Goal: Find specific page/section: Find specific page/section

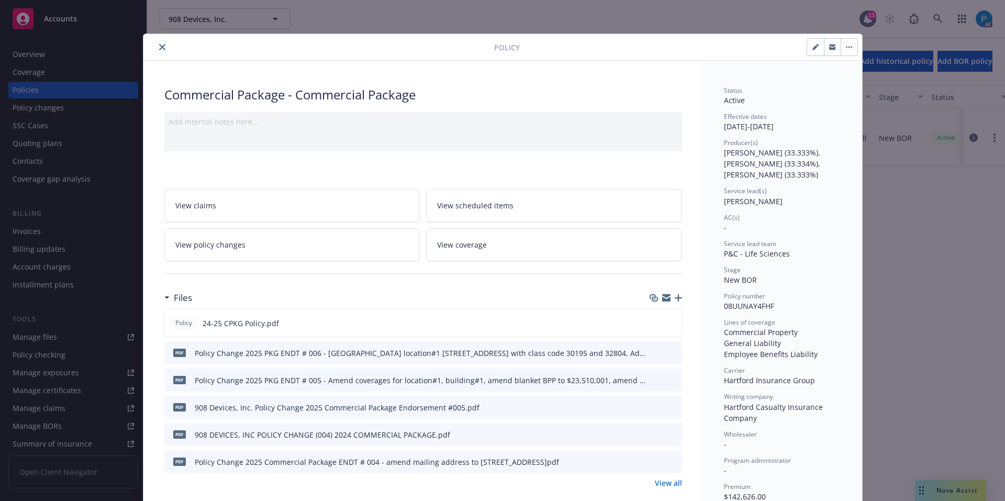
click at [159, 48] on icon "close" at bounding box center [162, 47] width 6 height 6
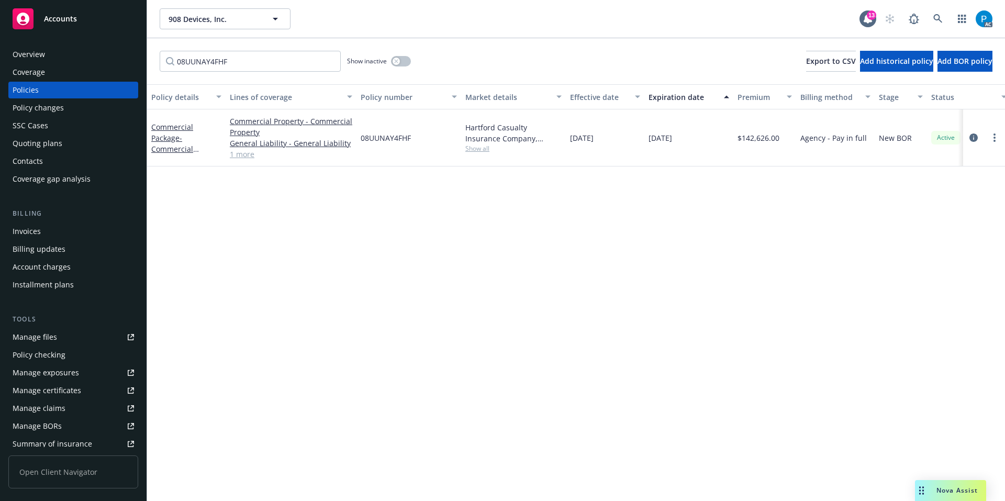
click at [47, 229] on div "Invoices" at bounding box center [73, 231] width 121 height 17
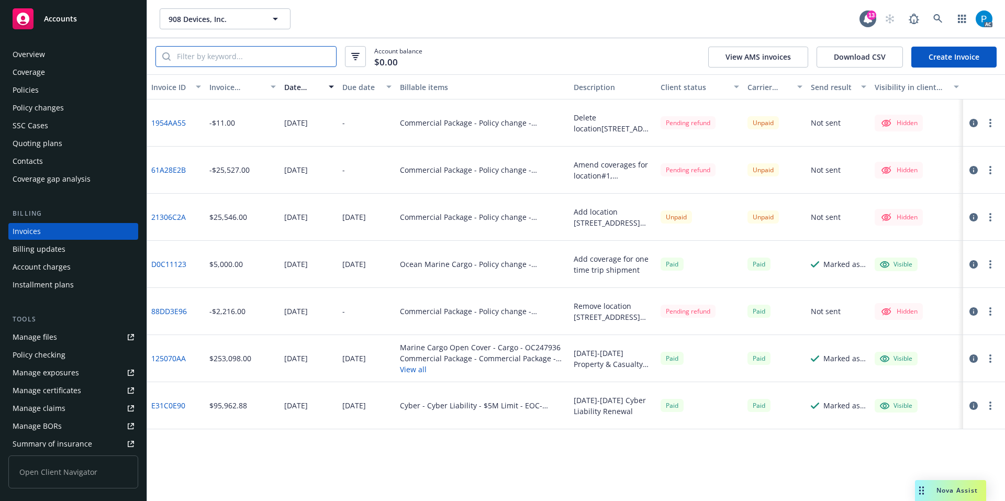
click at [287, 55] on input "search" at bounding box center [253, 57] width 165 height 20
click at [293, 53] on input "search" at bounding box center [253, 57] width 165 height 20
paste input "08UUNAY4FHF"
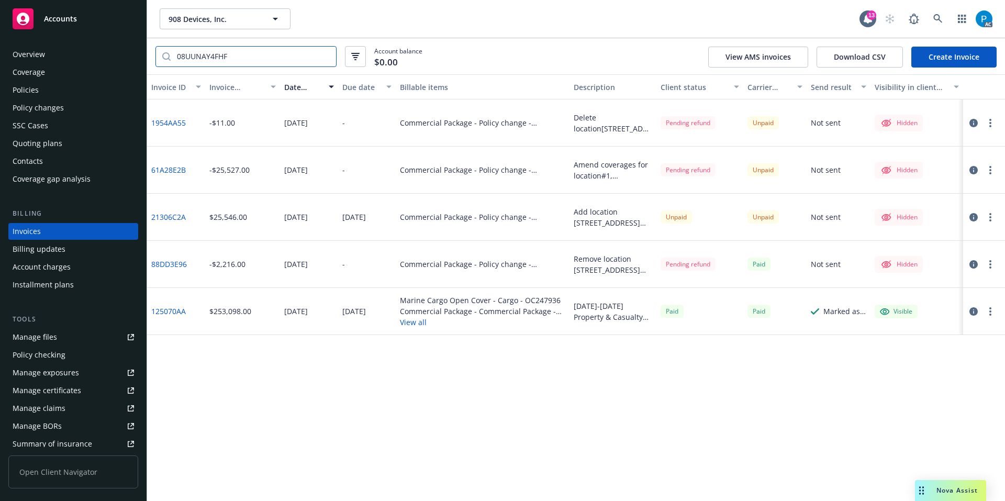
type input "08UUNAY4FHF"
click at [803, 121] on icon "button" at bounding box center [973, 123] width 8 height 8
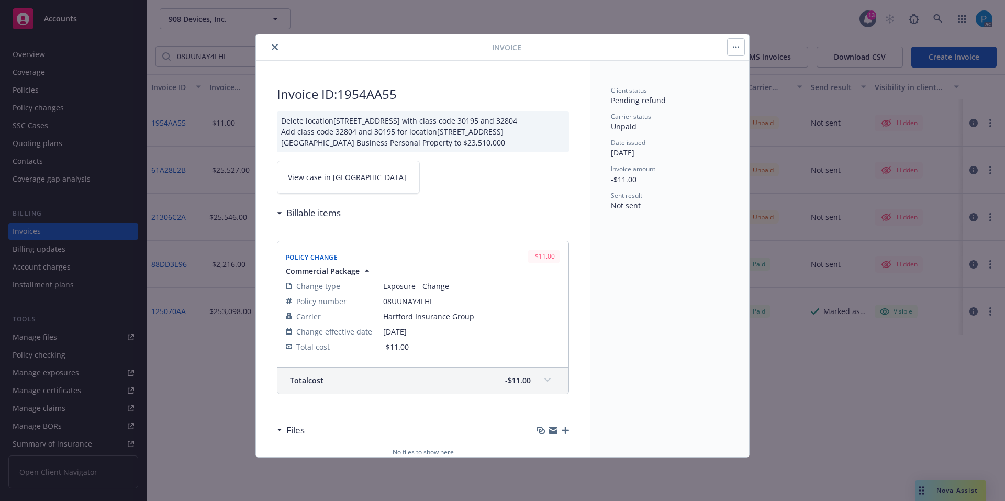
click at [334, 180] on span "View case in [GEOGRAPHIC_DATA]" at bounding box center [347, 177] width 118 height 11
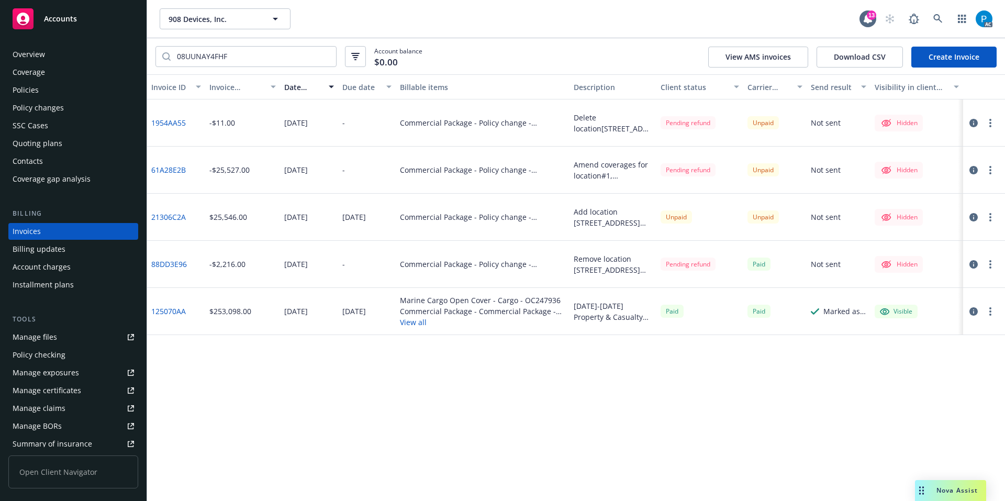
click at [803, 170] on icon "button" at bounding box center [973, 170] width 8 height 8
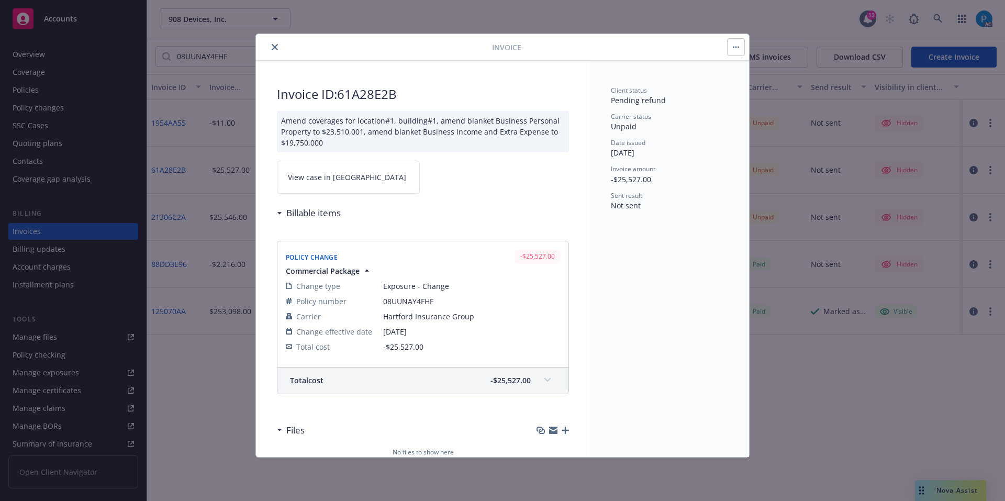
click at [363, 171] on link "View case in [GEOGRAPHIC_DATA]" at bounding box center [348, 177] width 143 height 33
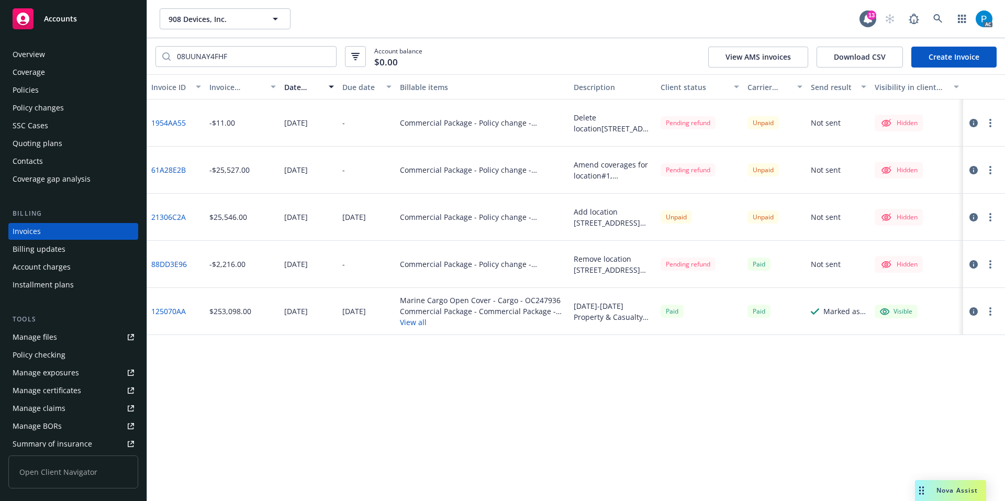
click at [803, 123] on icon "button" at bounding box center [973, 123] width 8 height 8
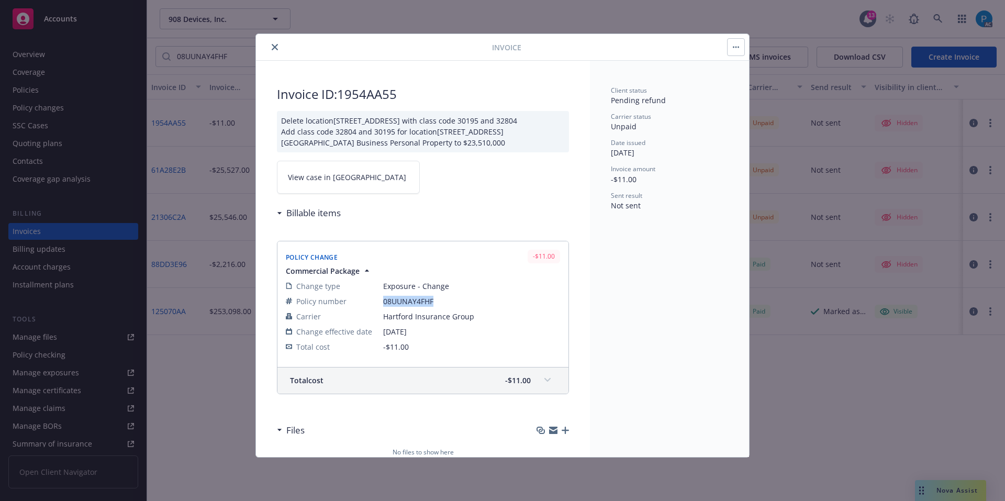
drag, startPoint x: 438, startPoint y: 303, endPoint x: 384, endPoint y: 298, distance: 54.7
click at [384, 298] on span "08UUNAY4FHF" at bounding box center [471, 301] width 177 height 11
copy span "08UUNAY4FHF"
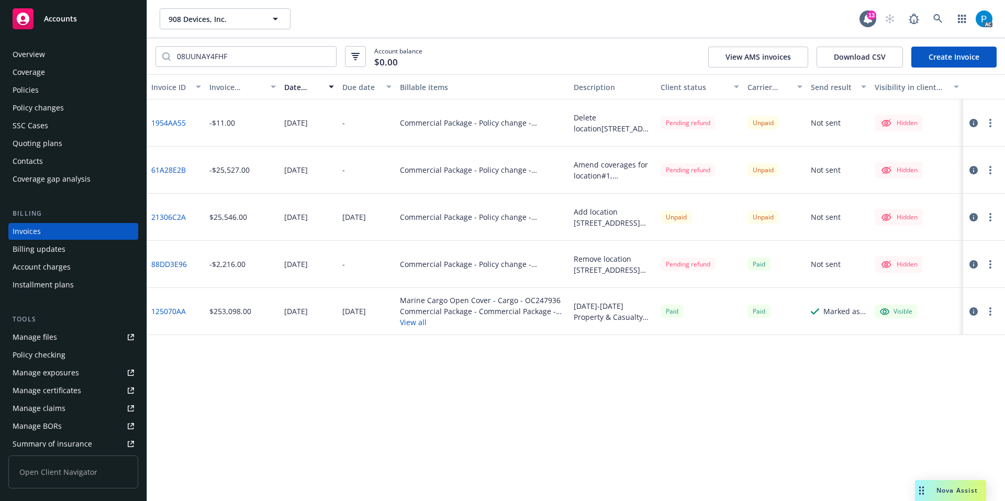
click at [803, 166] on icon "button" at bounding box center [973, 170] width 8 height 8
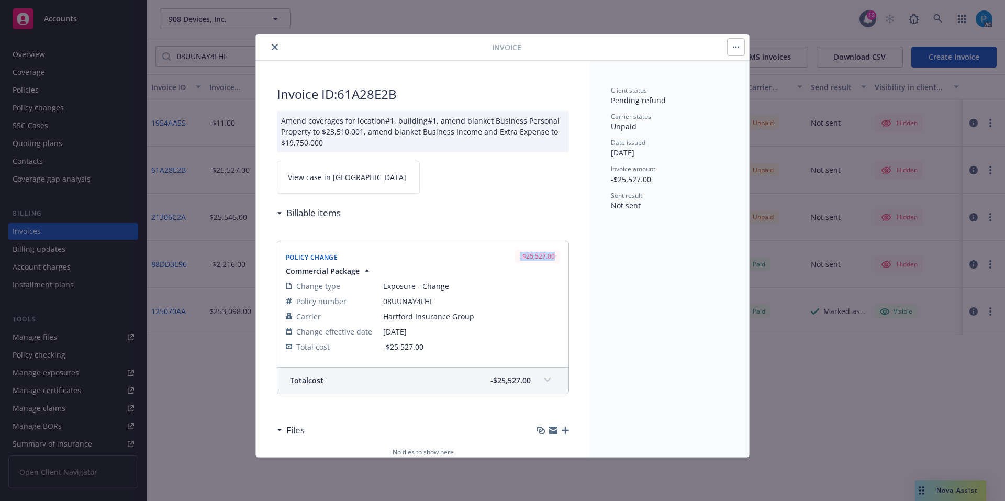
drag, startPoint x: 513, startPoint y: 257, endPoint x: 546, endPoint y: 258, distance: 33.0
click at [546, 258] on div "-$25,527.00" at bounding box center [537, 256] width 45 height 13
copy div "-$25,527.00"
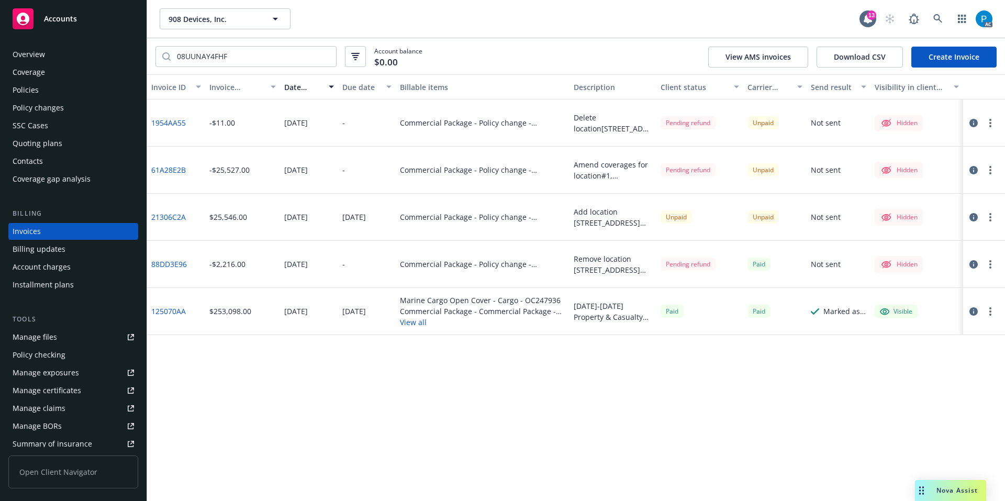
click at [803, 215] on icon "button" at bounding box center [973, 217] width 8 height 8
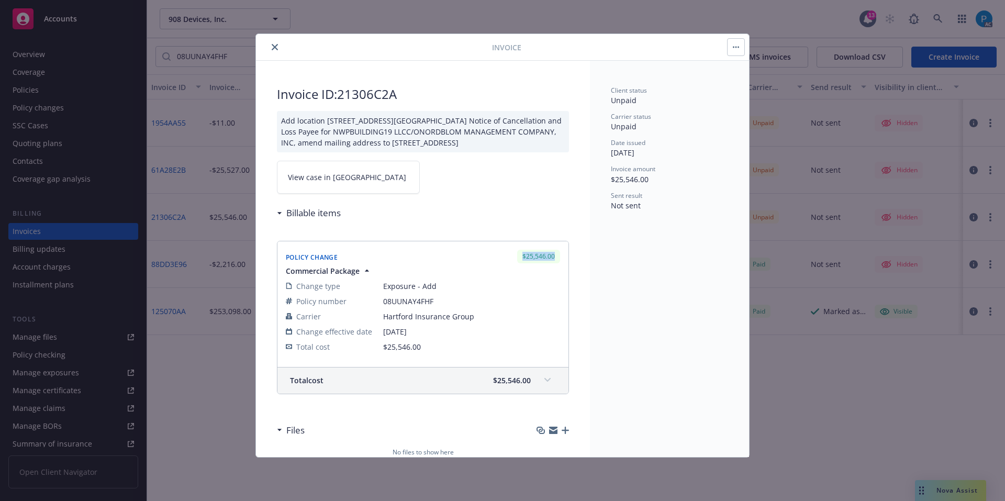
drag, startPoint x: 513, startPoint y: 257, endPoint x: 550, endPoint y: 258, distance: 37.7
click at [550, 258] on div "$25,546.00" at bounding box center [538, 256] width 43 height 13
copy div "$25,546.00"
drag, startPoint x: 399, startPoint y: 97, endPoint x: 342, endPoint y: 87, distance: 57.9
click at [342, 87] on h2 "Invoice ID: 21306C2A" at bounding box center [423, 94] width 292 height 17
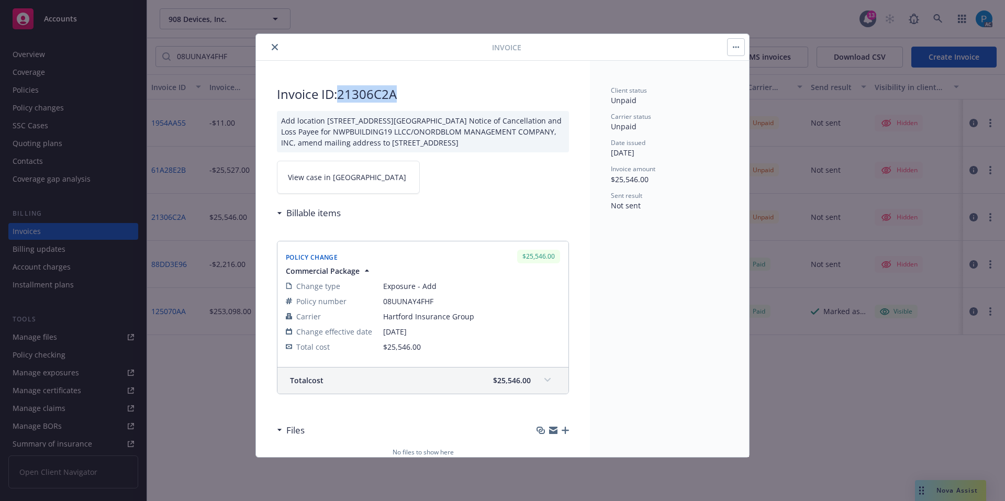
copy h2 "21306C2A"
